Goal: Task Accomplishment & Management: Use online tool/utility

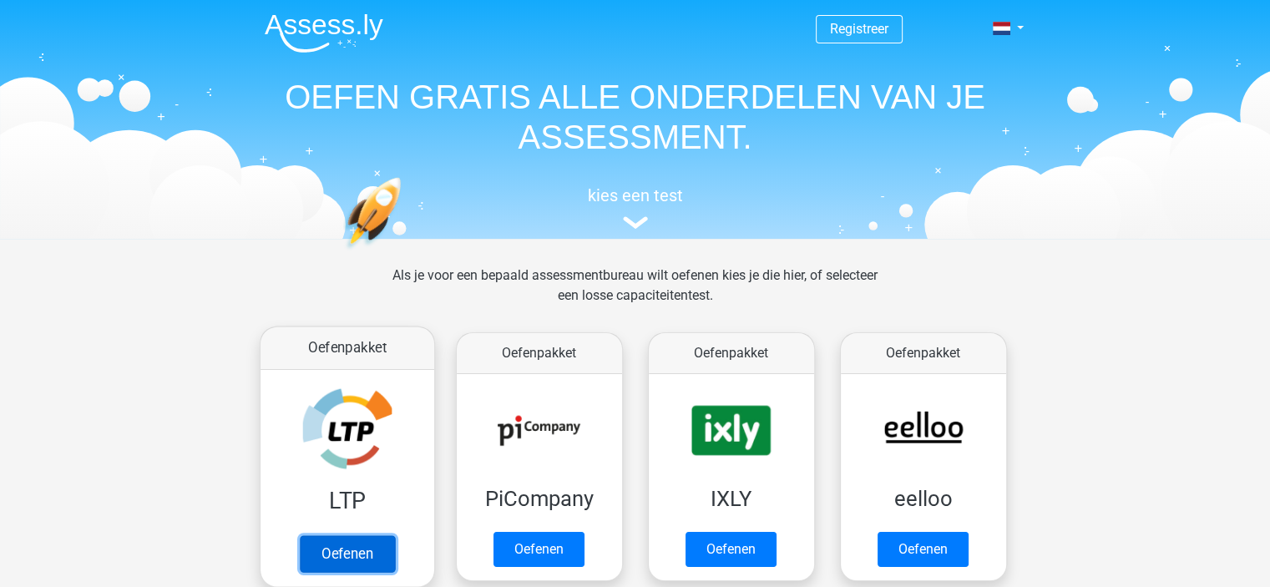
click at [357, 555] on link "Oefenen" at bounding box center [346, 553] width 95 height 37
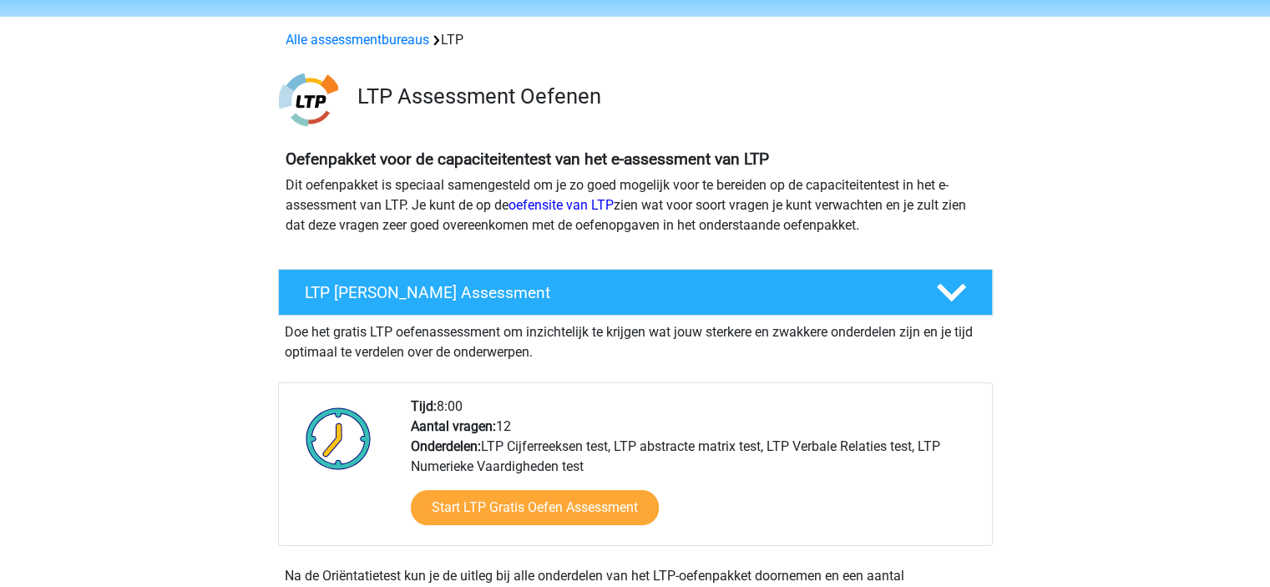
scroll to position [84, 0]
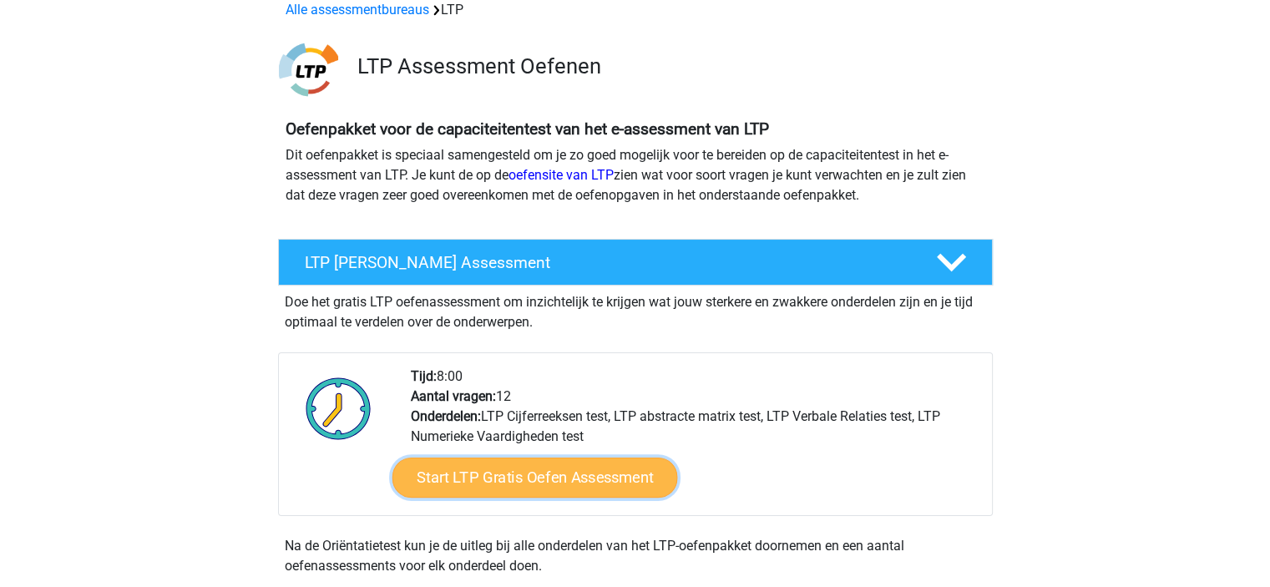
click at [504, 474] on link "Start LTP Gratis Oefen Assessment" at bounding box center [535, 478] width 286 height 40
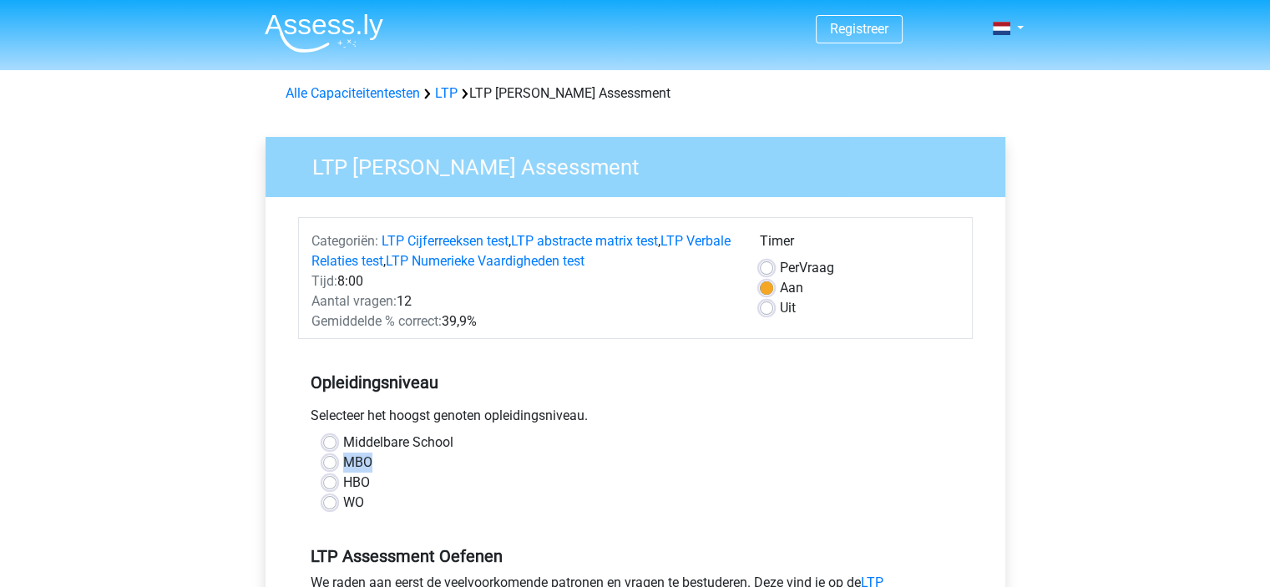
click at [335, 464] on div "MBO" at bounding box center [635, 463] width 625 height 20
click at [321, 464] on div "Middelbare School MBO HBO WO" at bounding box center [636, 473] width 650 height 80
click at [343, 459] on label "MBO" at bounding box center [357, 463] width 29 height 20
click at [334, 459] on input "MBO" at bounding box center [329, 461] width 13 height 17
radio input "true"
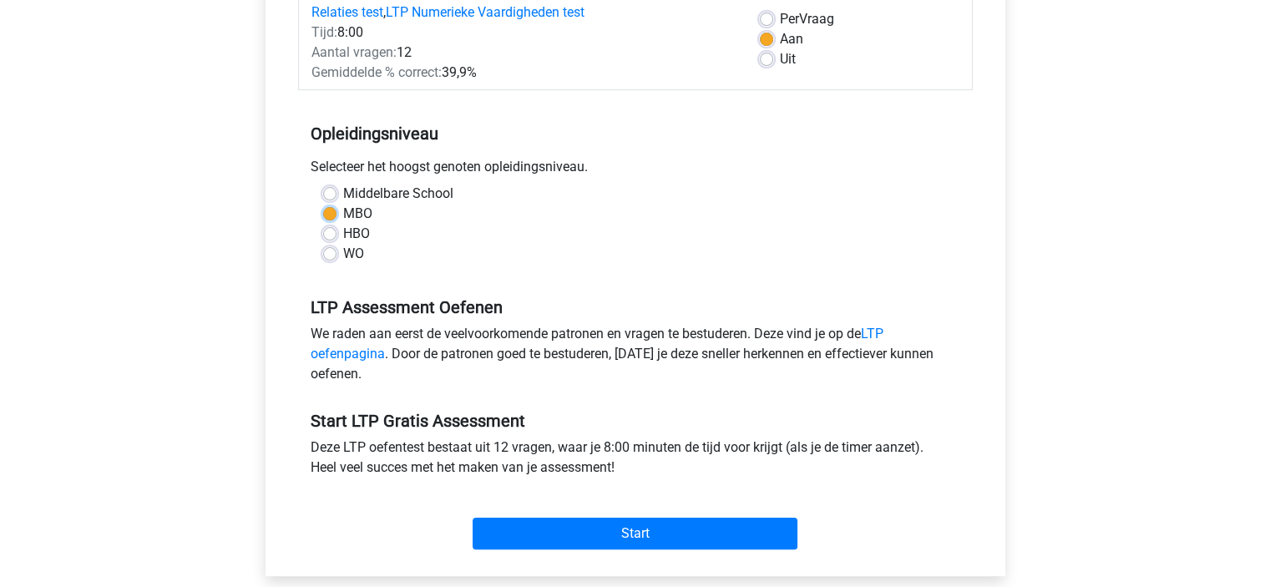
scroll to position [251, 0]
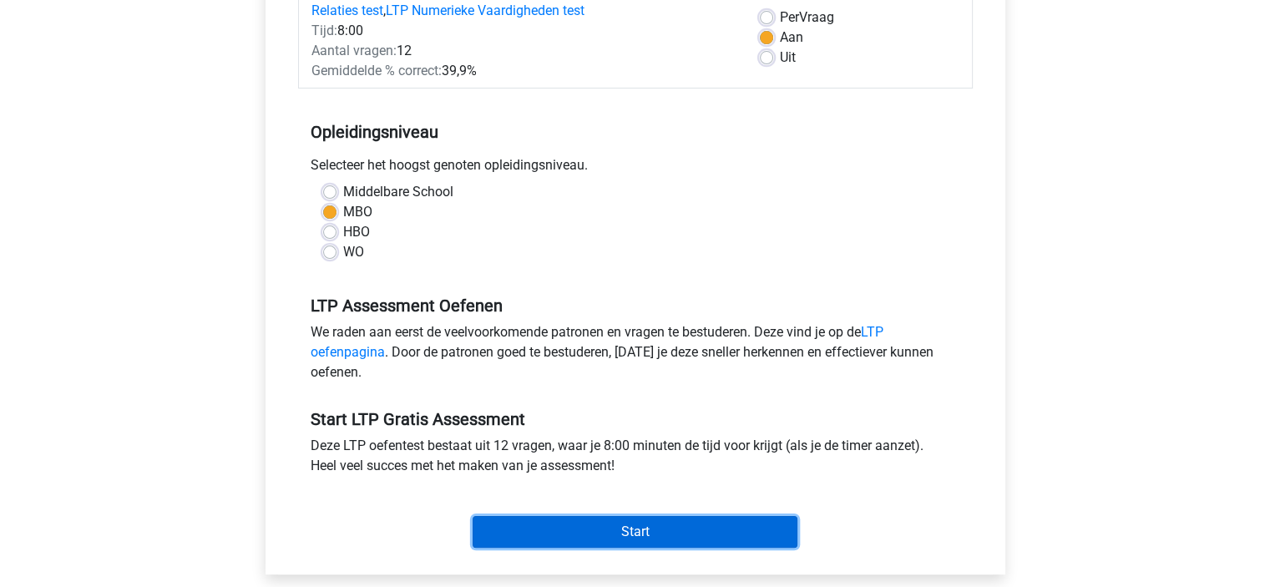
click at [621, 527] on input "Start" at bounding box center [635, 532] width 325 height 32
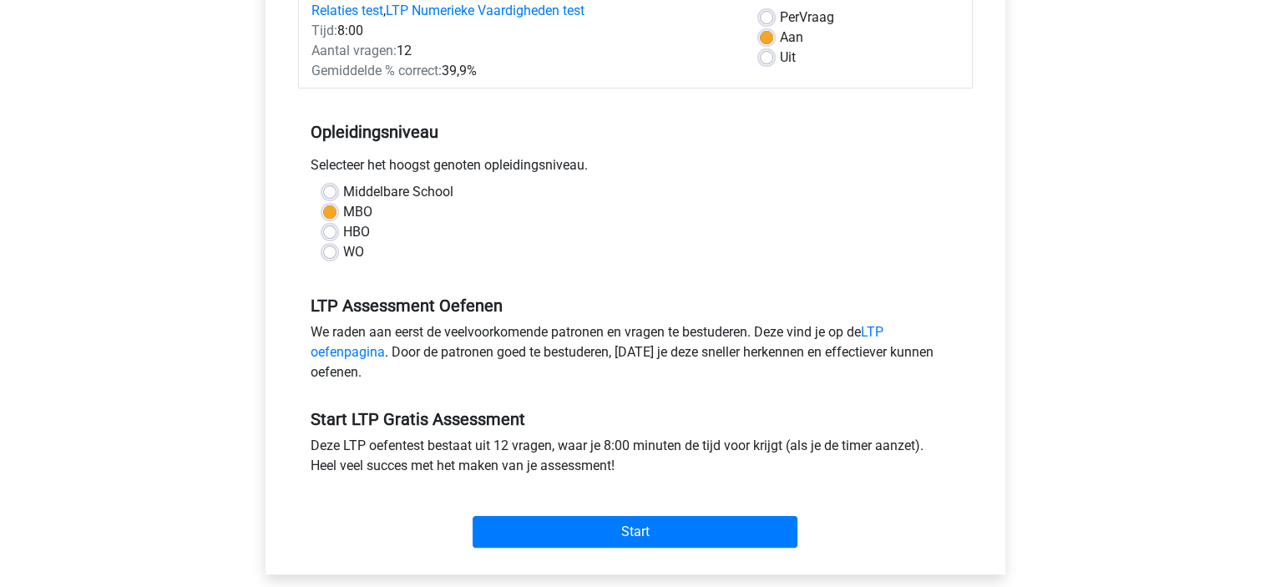
click at [343, 233] on label "HBO" at bounding box center [356, 232] width 27 height 20
click at [335, 233] on input "HBO" at bounding box center [329, 230] width 13 height 17
radio input "true"
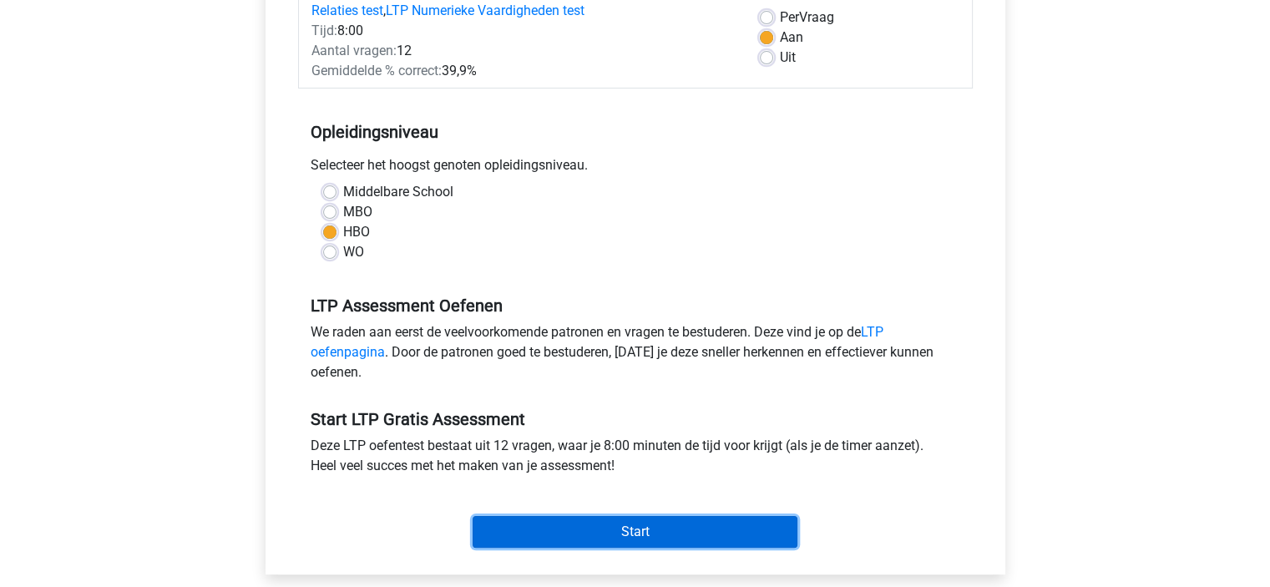
click at [656, 530] on input "Start" at bounding box center [635, 532] width 325 height 32
